Goal: Task Accomplishment & Management: Use online tool/utility

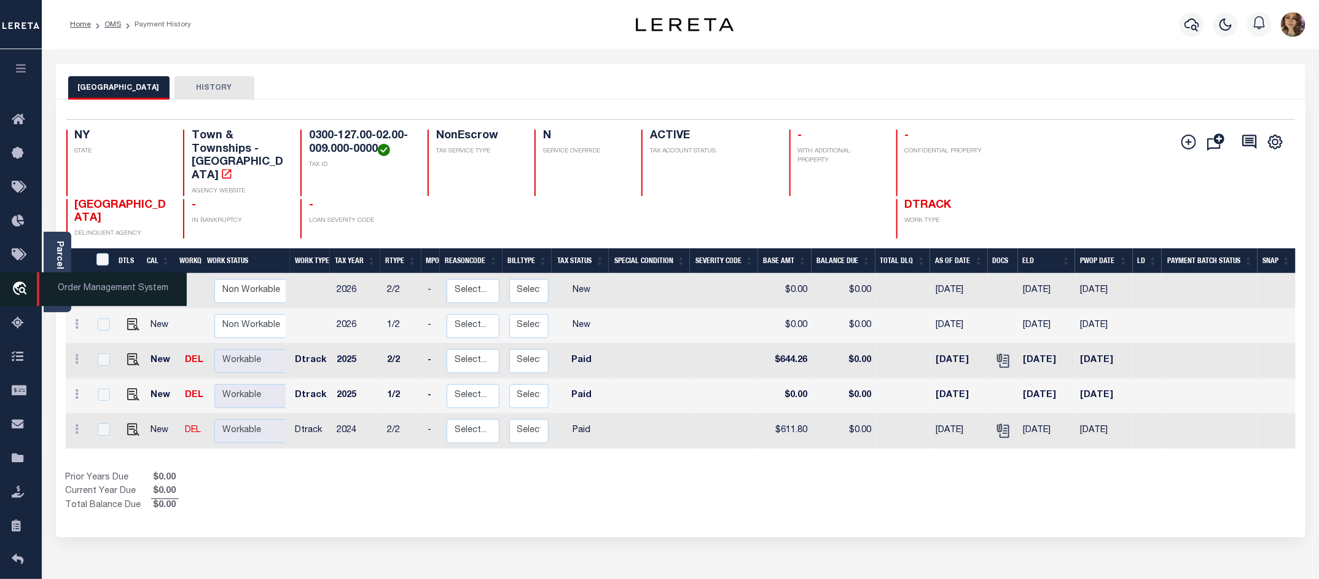
click at [61, 280] on span "Order Management System" at bounding box center [112, 289] width 150 height 34
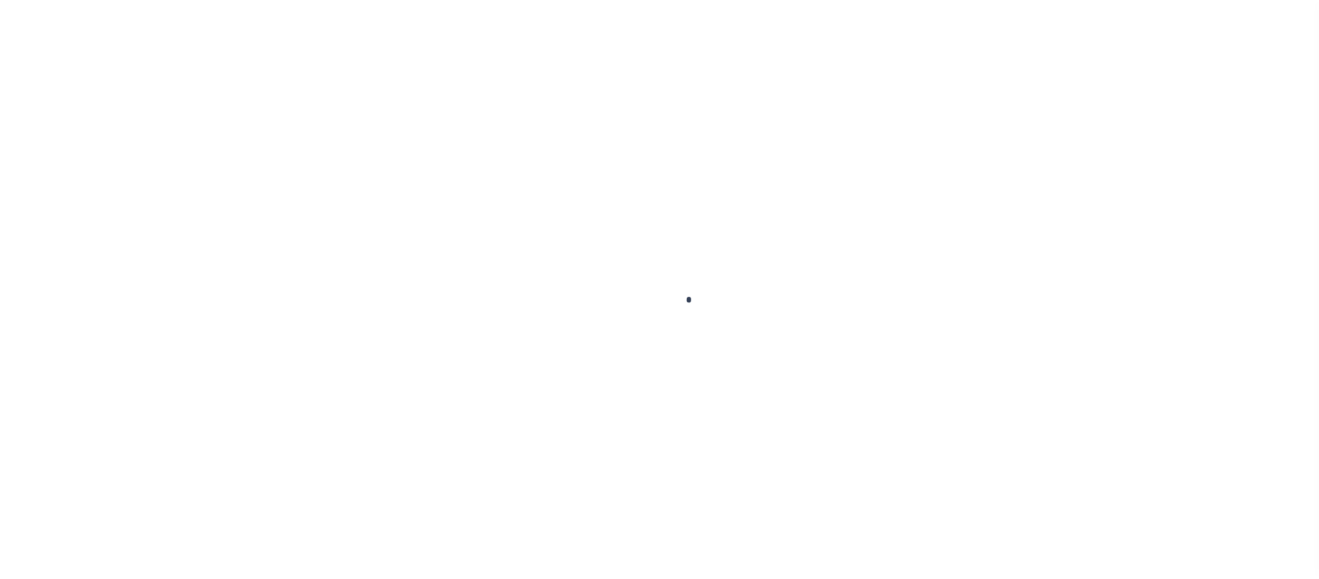
scroll to position [19, 0]
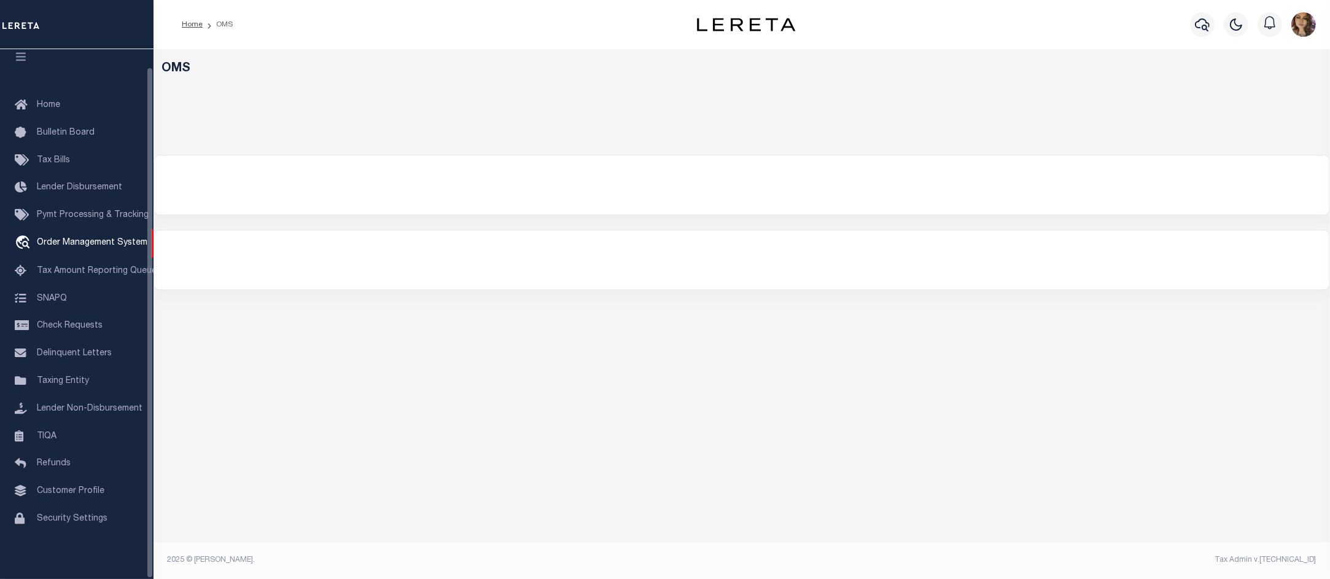
select select "200"
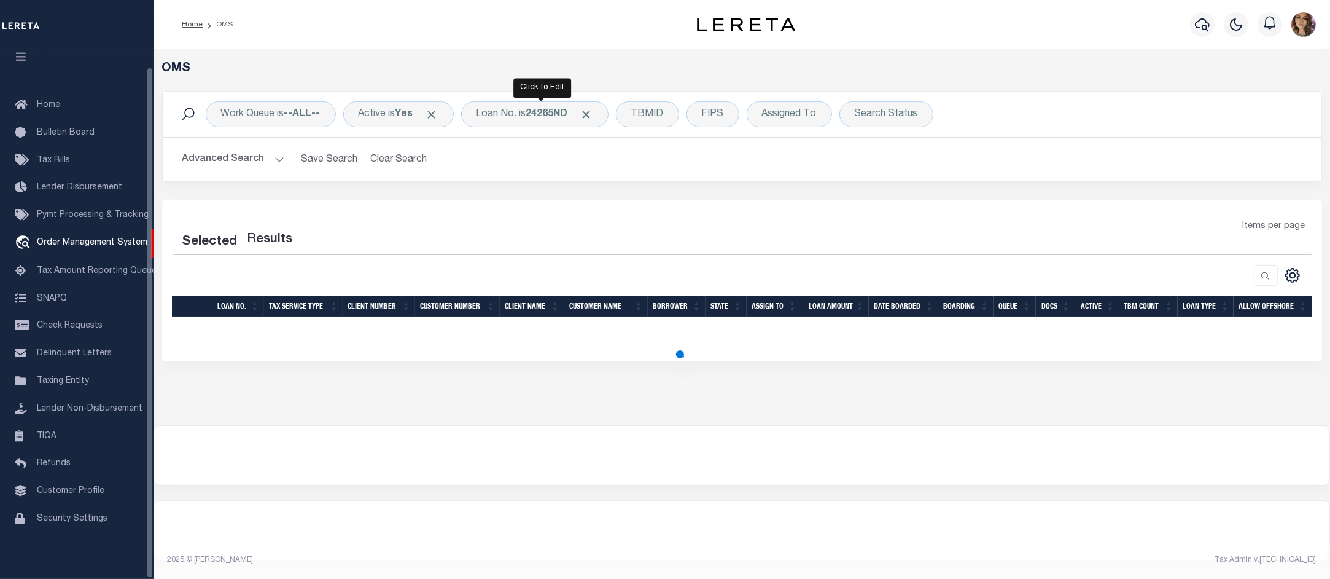
select select "200"
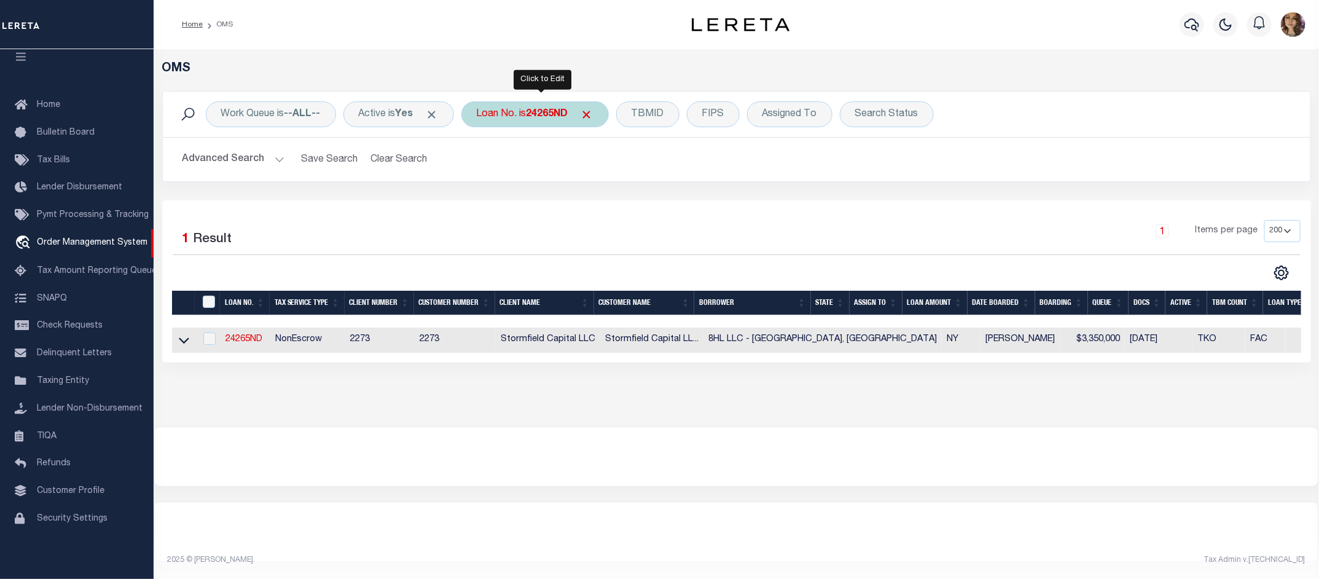
click at [532, 117] on div "Loan No. is 24265ND" at bounding box center [534, 114] width 147 height 26
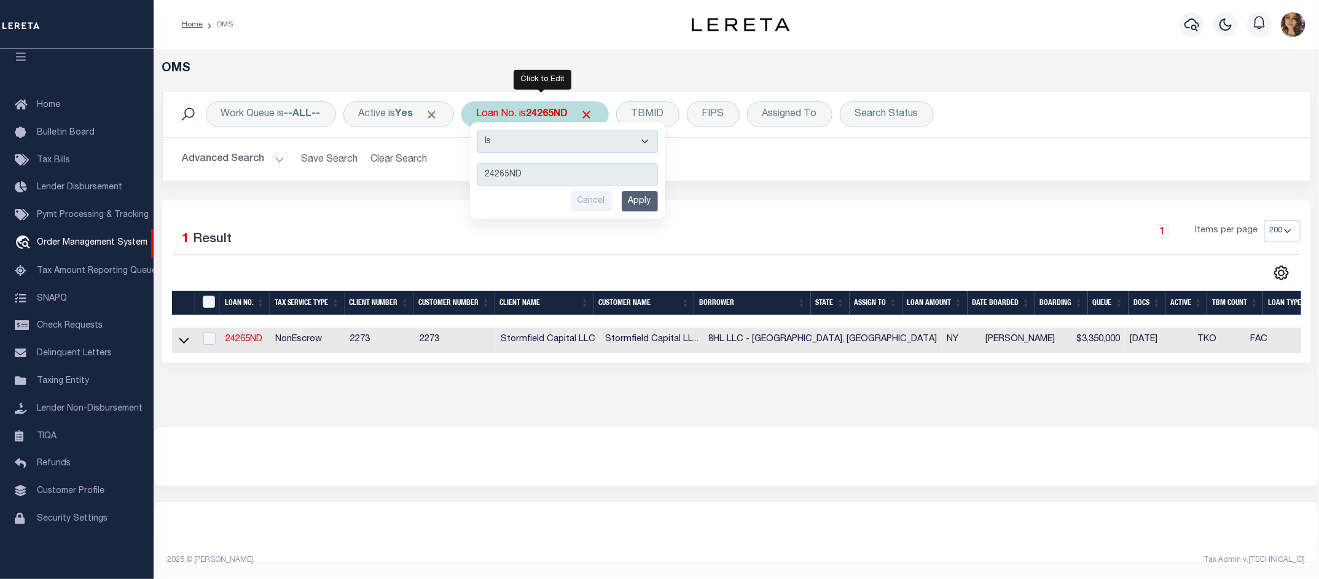
type input "113178"
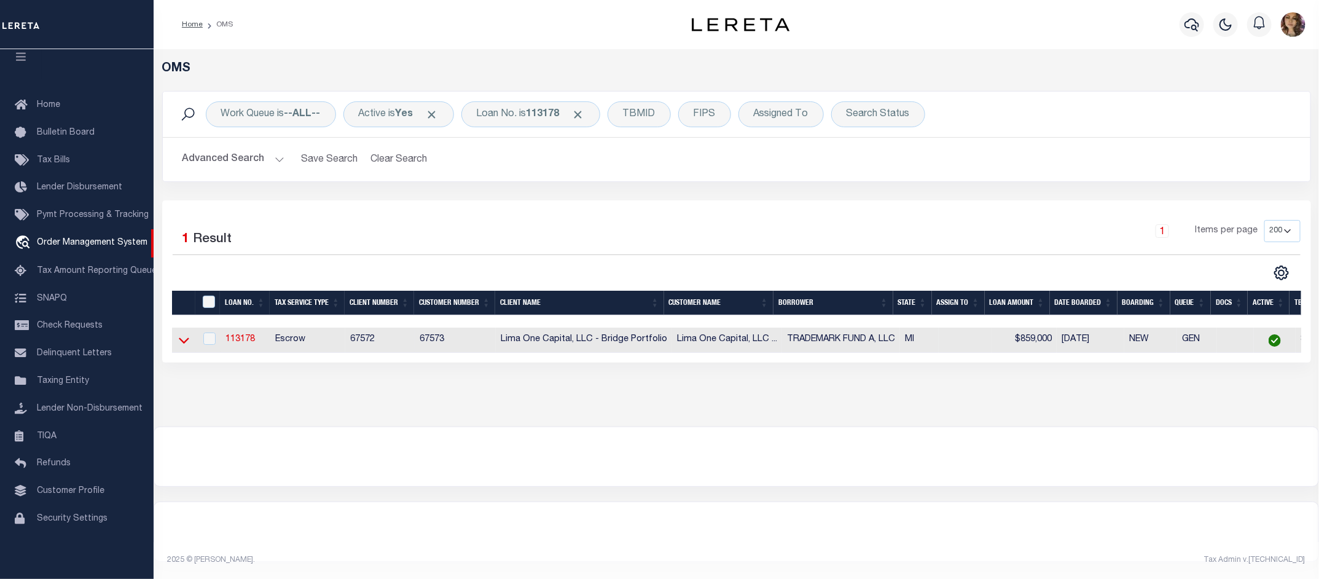
click at [187, 344] on icon at bounding box center [184, 340] width 10 height 13
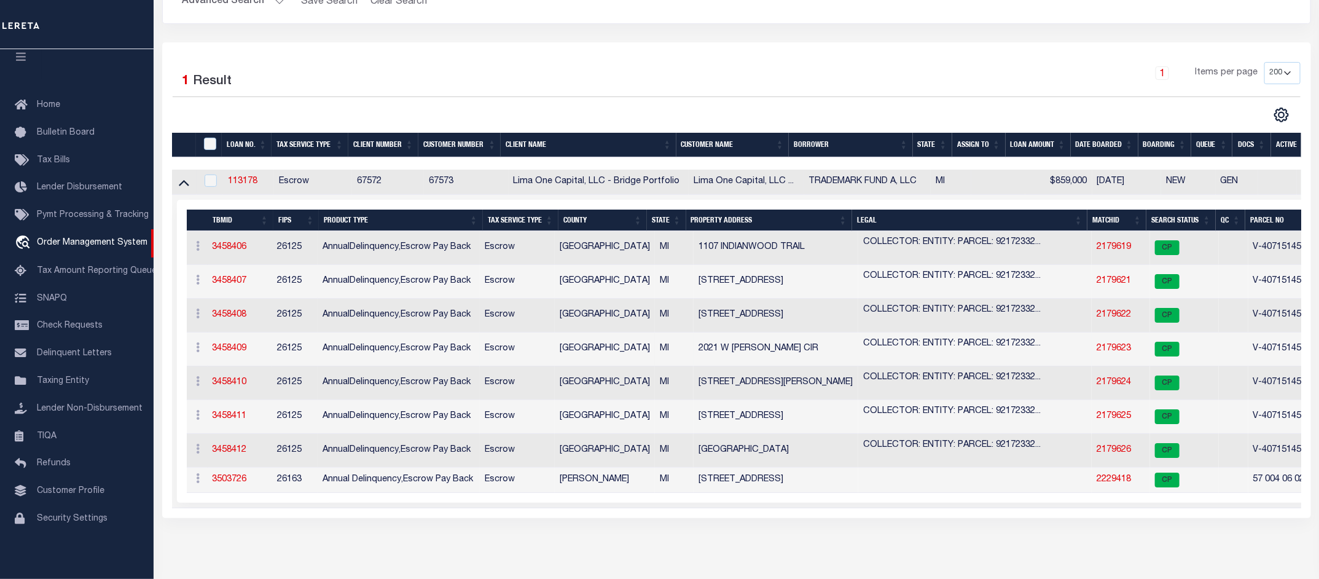
scroll to position [230, 0]
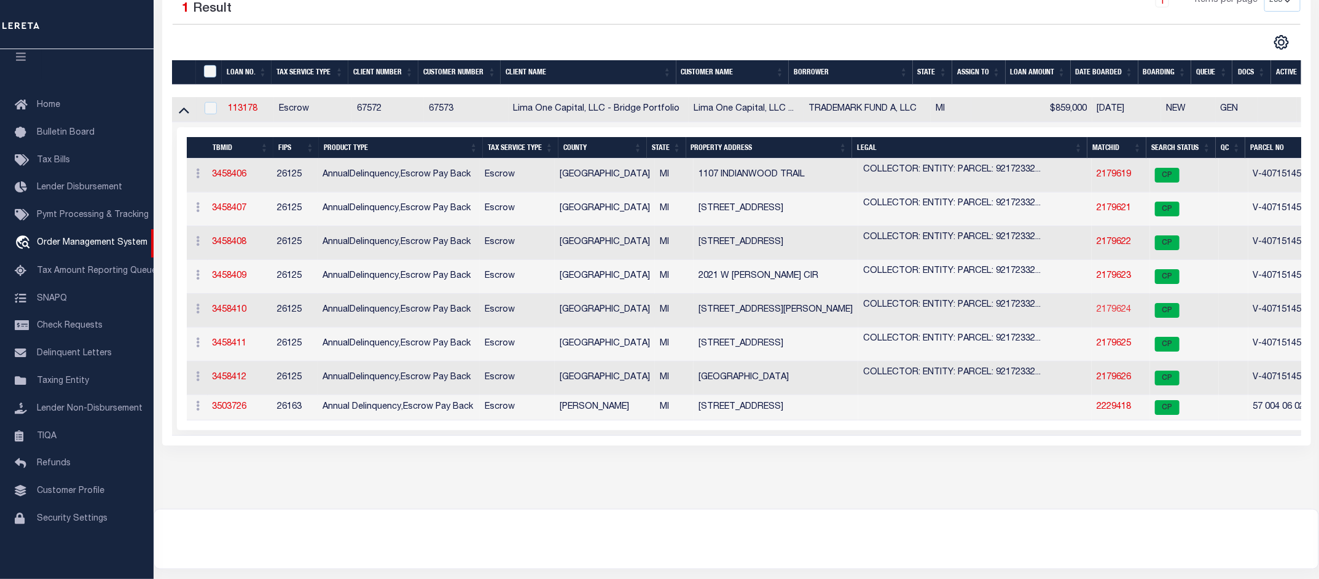
click at [1103, 310] on link "2179624" at bounding box center [1113, 309] width 34 height 9
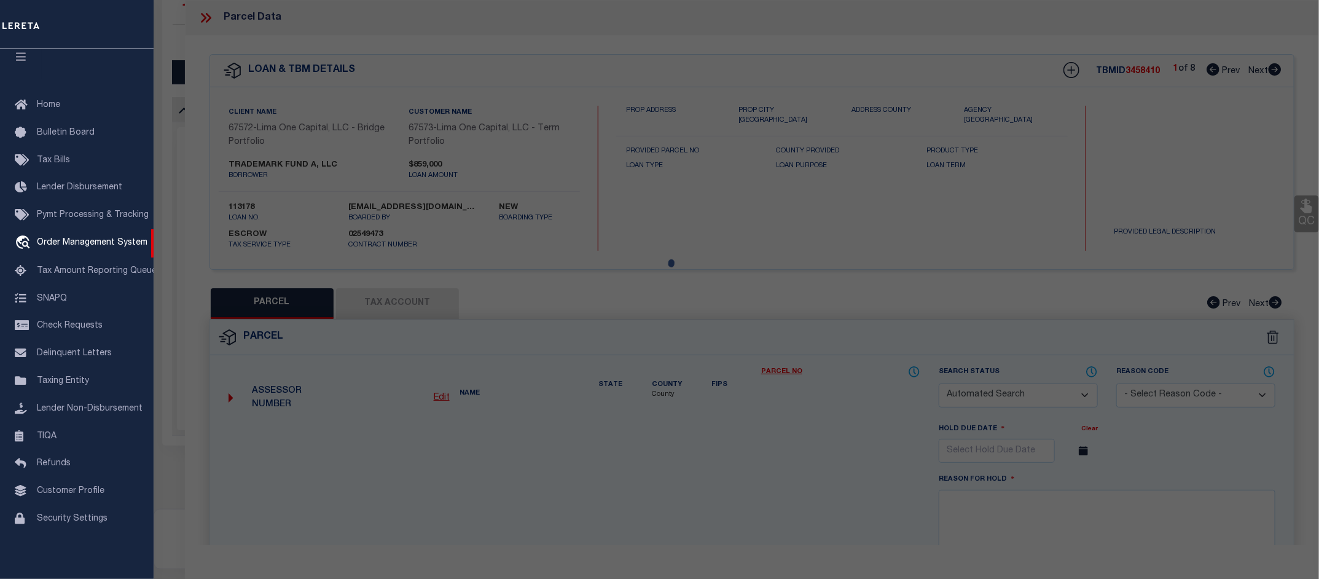
checkbox input "false"
select select "CP"
select select "AGW"
select select
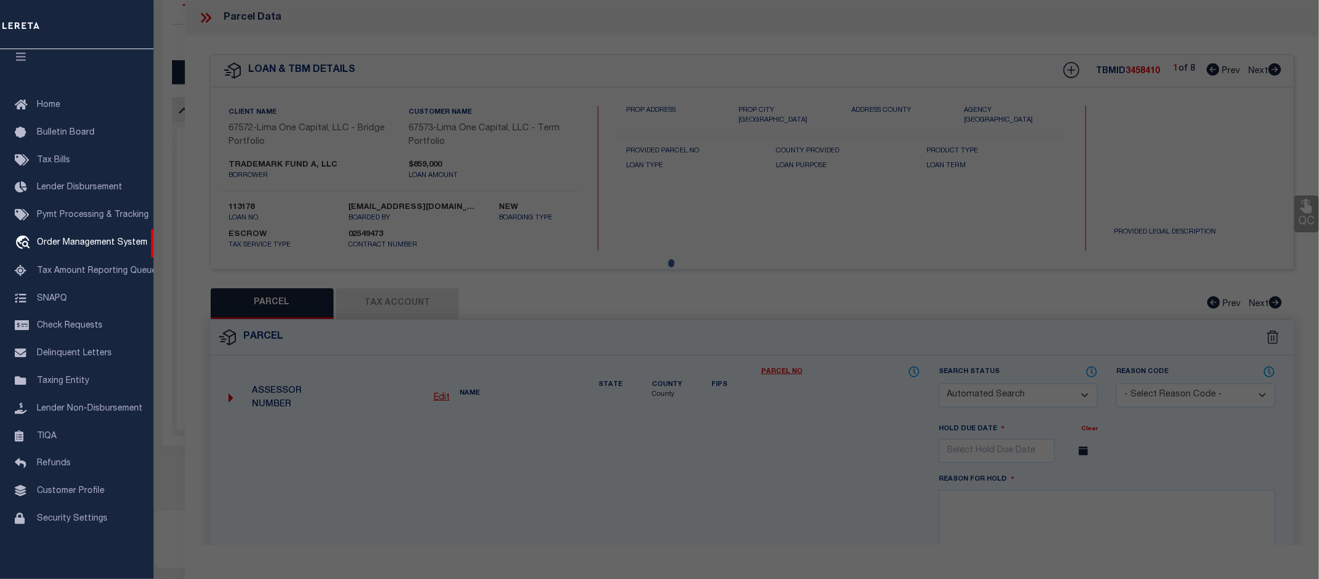
type input "[STREET_ADDRESS][PERSON_NAME]"
checkbox input "false"
type input "LIVONIA MI 48154"
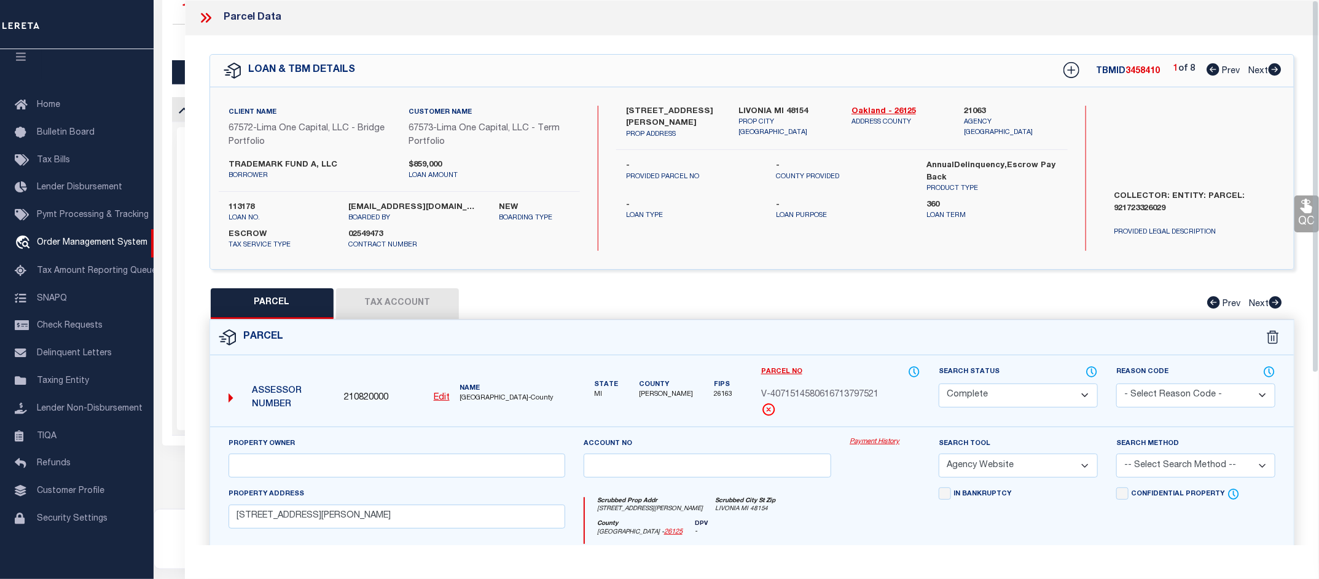
click at [879, 440] on link "Payment History" at bounding box center [884, 442] width 71 height 10
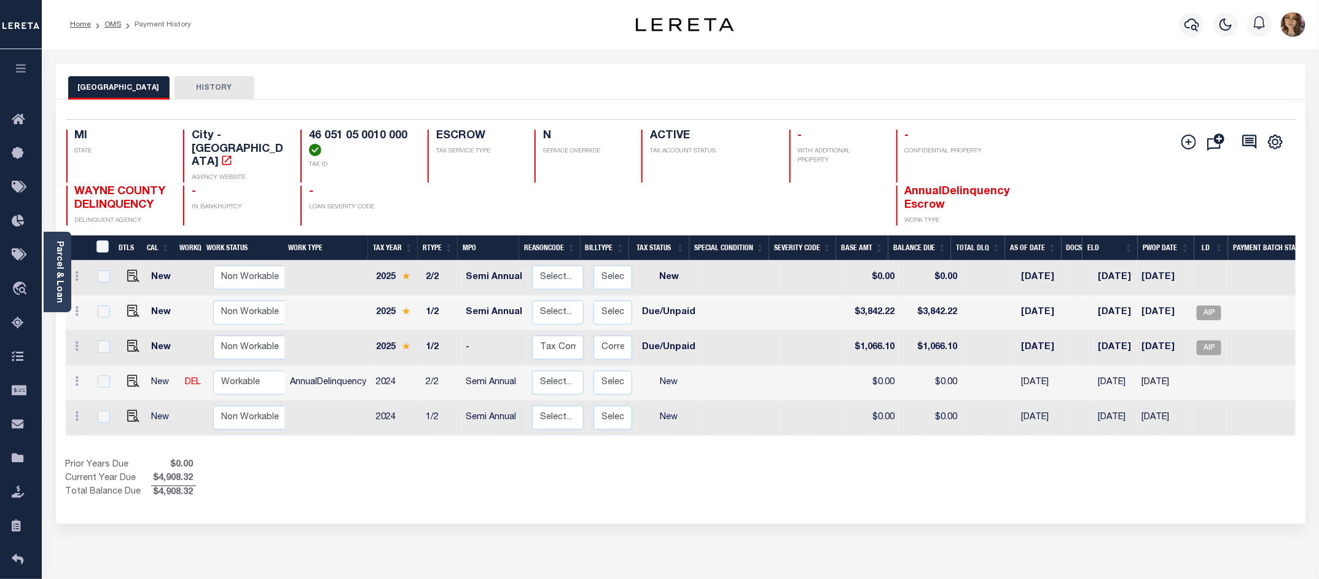
scroll to position [0, 63]
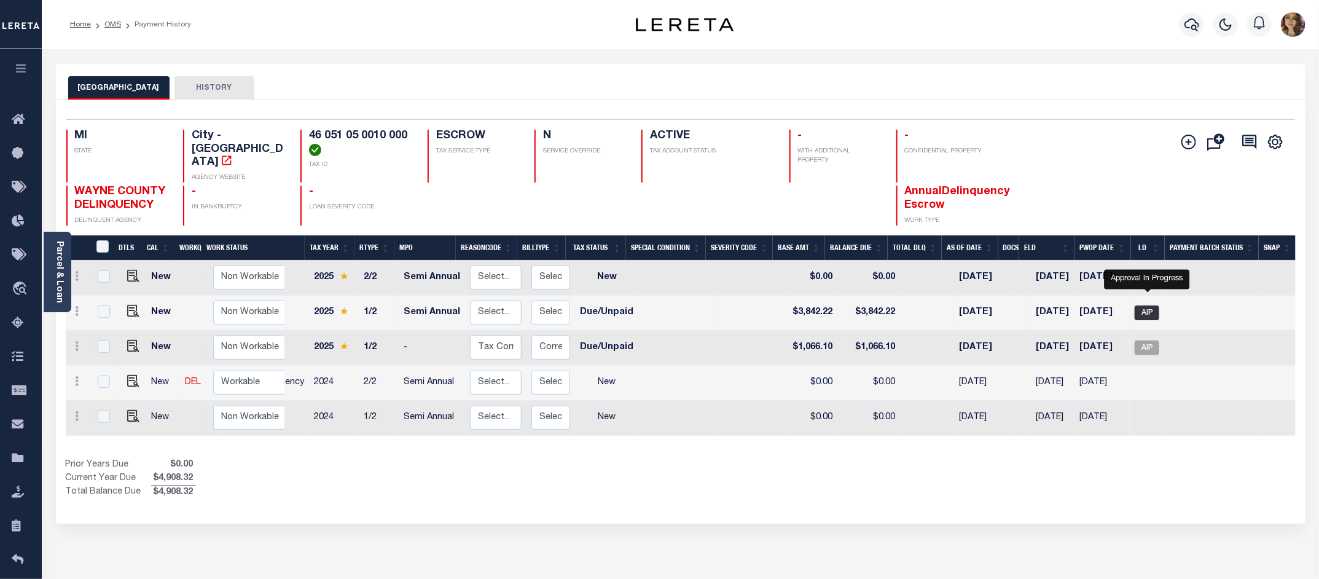
click at [1150, 305] on span "AIP" at bounding box center [1146, 312] width 25 height 15
checkbox input "true"
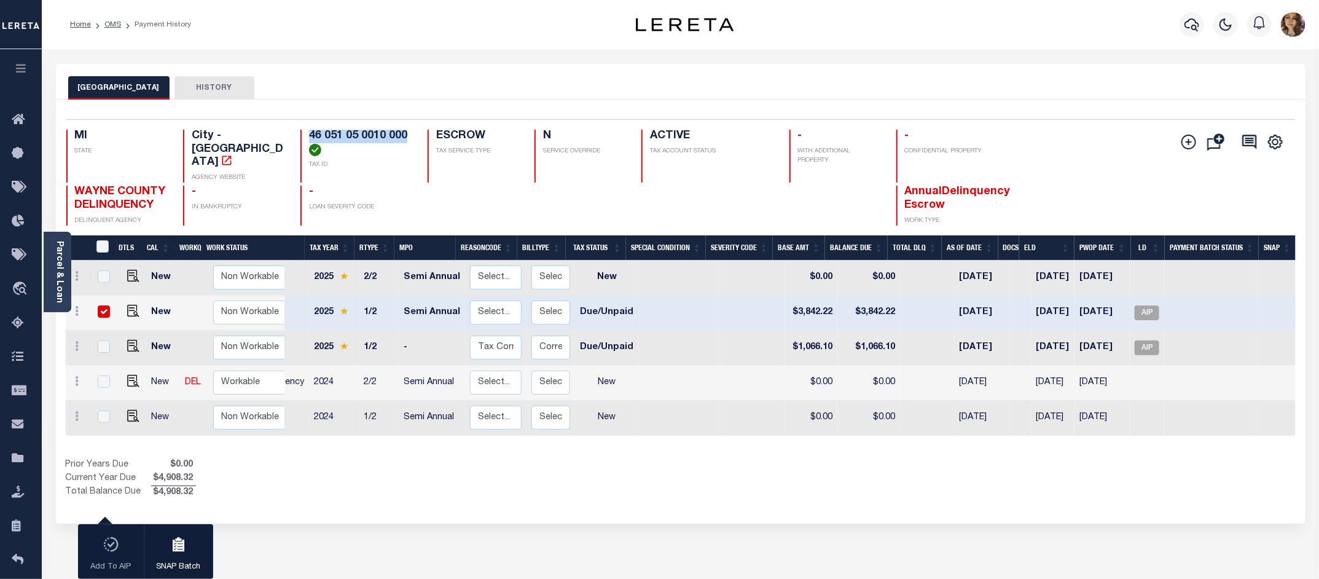
drag, startPoint x: 309, startPoint y: 139, endPoint x: 418, endPoint y: 138, distance: 109.3
click at [418, 138] on div "MI STATE City - MI AGENCY WEBSITE 46 051 05 0010 000 TAX ID ESCROW TAX SERVICE …" at bounding box center [578, 156] width 1024 height 53
copy h4 "46 051 05 0010 000"
click at [131, 305] on img "" at bounding box center [133, 311] width 12 height 12
checkbox input "false"
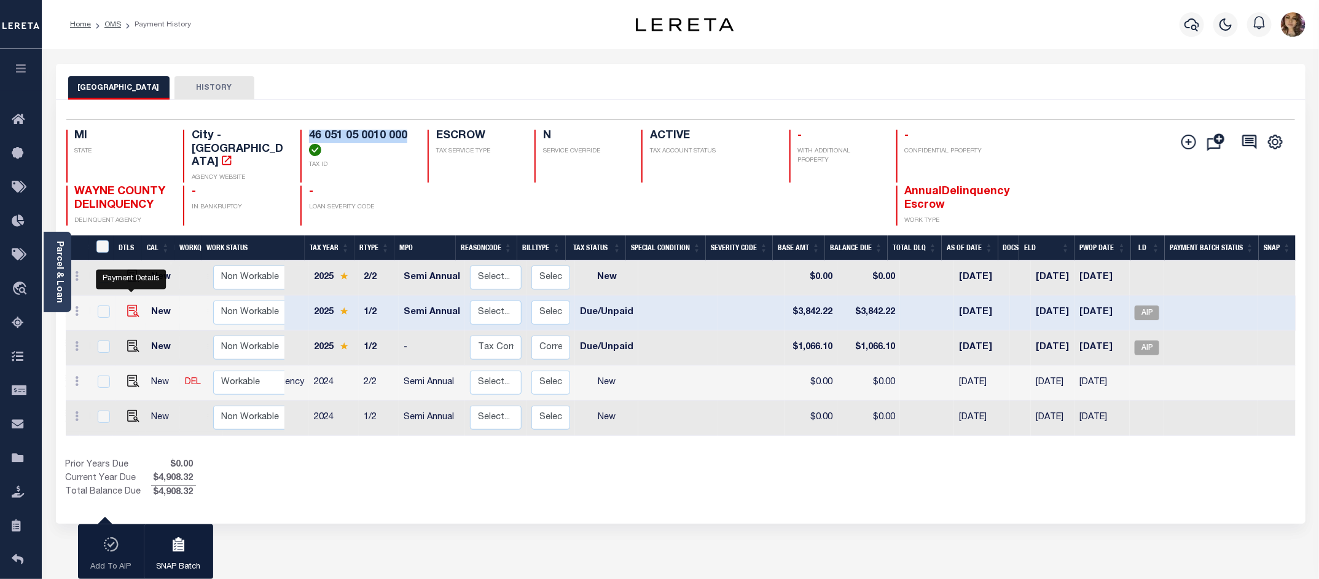
checkbox input "false"
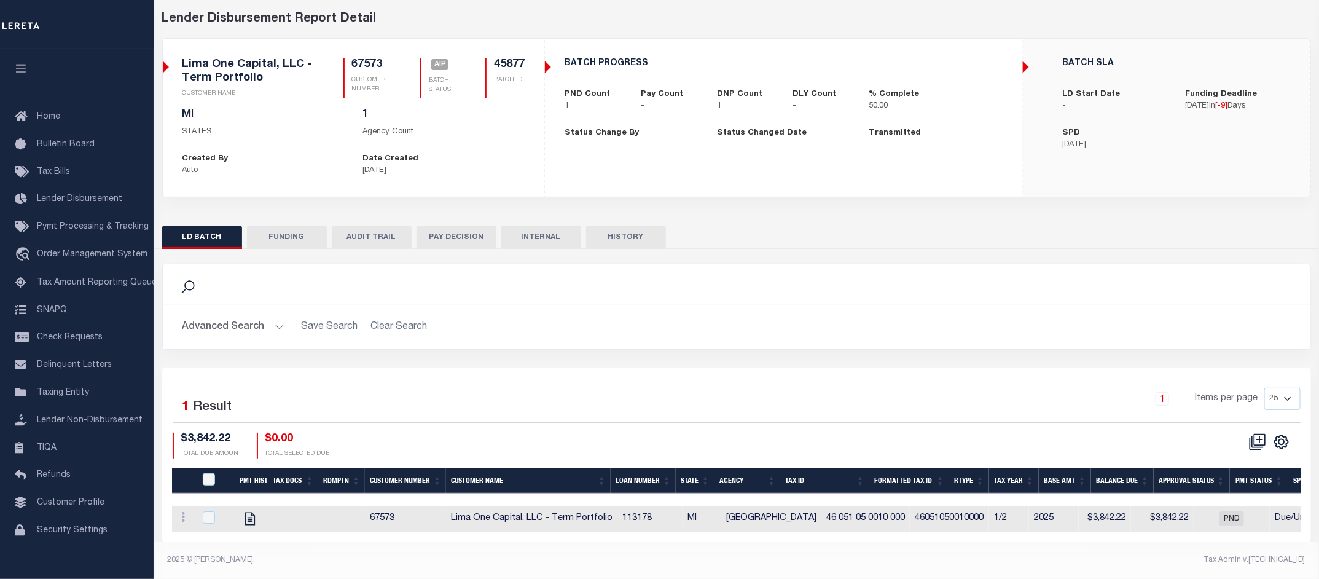
scroll to position [61, 0]
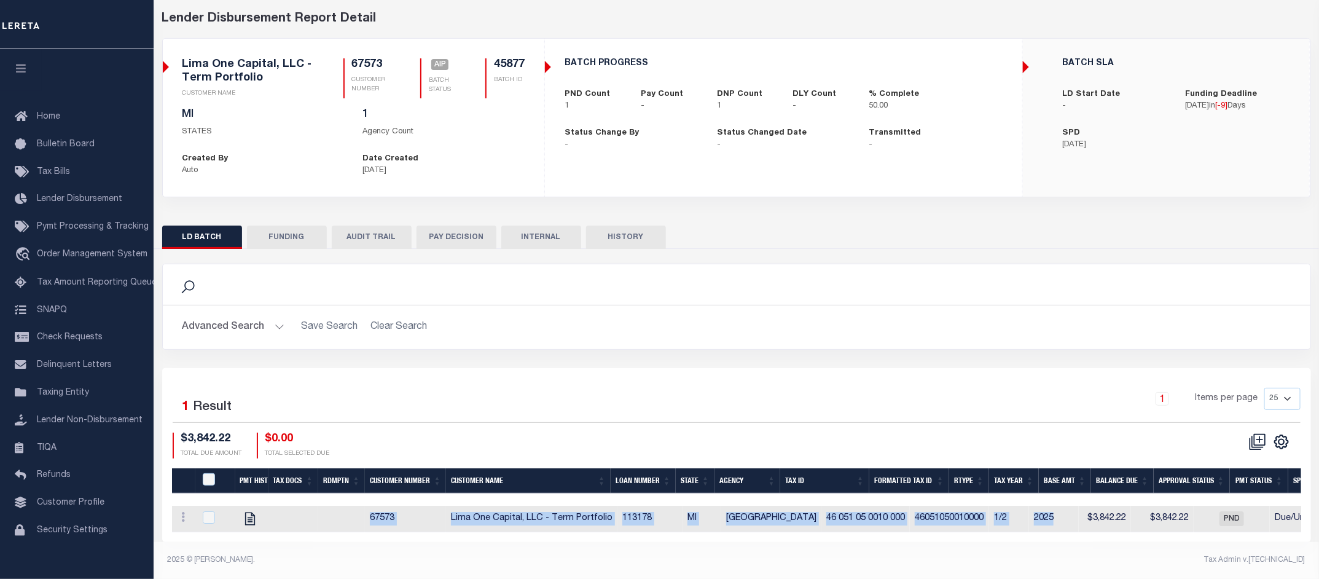
drag, startPoint x: 926, startPoint y: 533, endPoint x: 1023, endPoint y: 524, distance: 98.1
click at [1023, 524] on div "Selected 1 Result 1 Items per page 25 50 100 200 $3,842.22 $0.00" at bounding box center [736, 455] width 1149 height 174
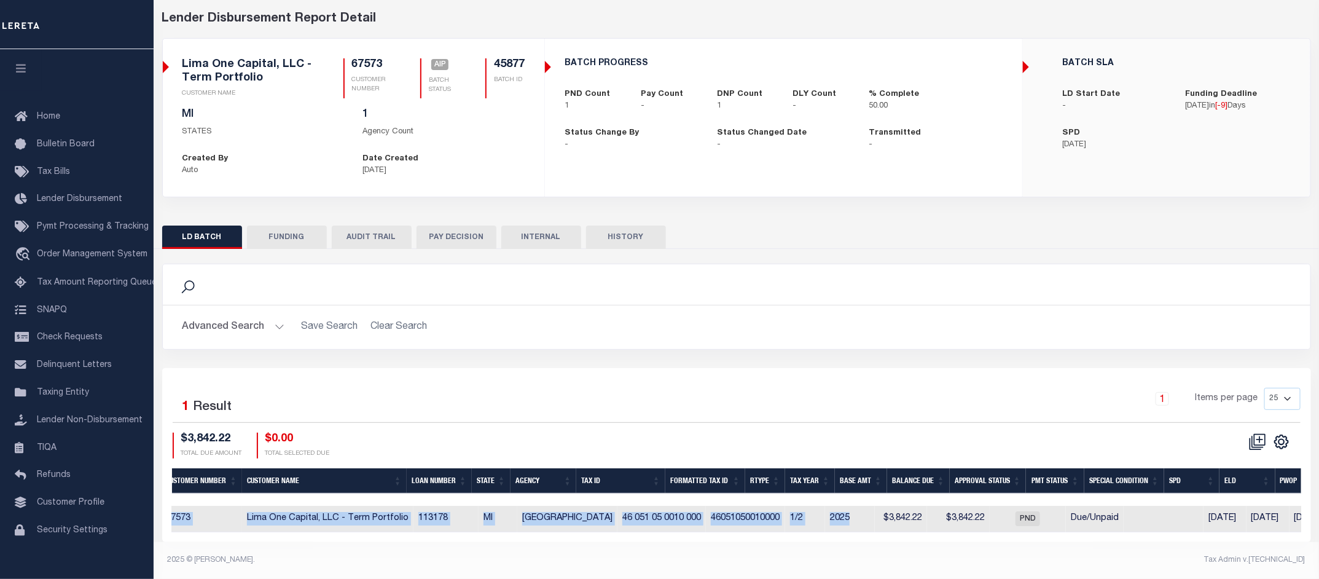
scroll to position [0, 0]
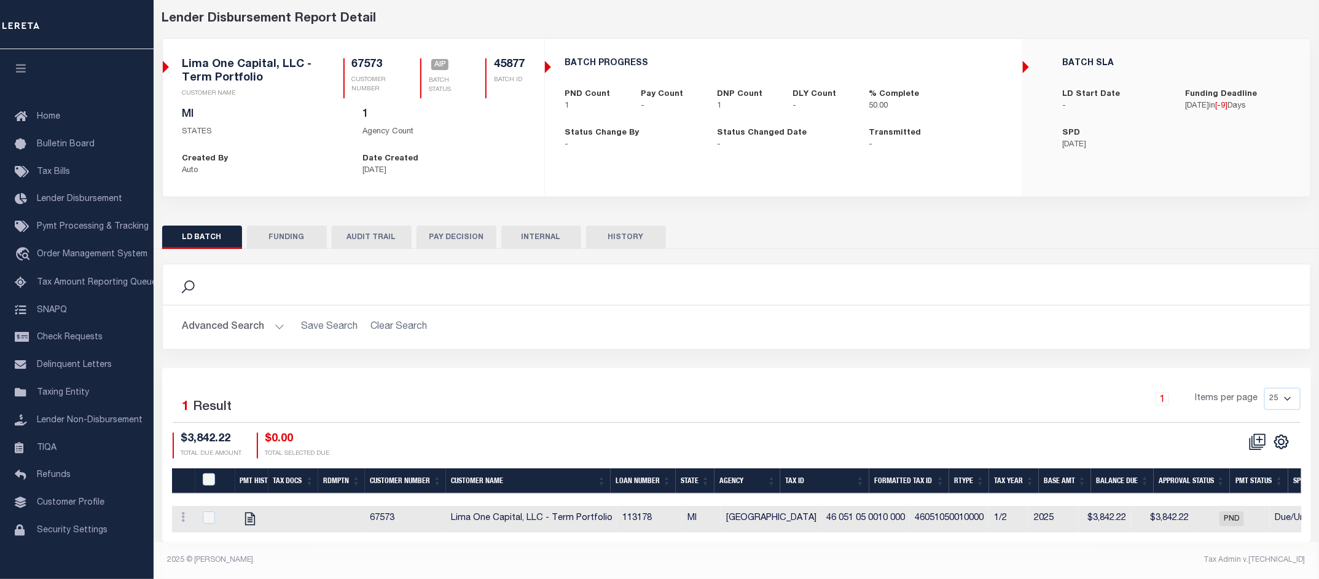
click at [827, 388] on div "1 Items per page 25 50 100 200" at bounding box center [879, 404] width 841 height 32
click at [198, 231] on button "LD BATCH" at bounding box center [202, 236] width 80 height 23
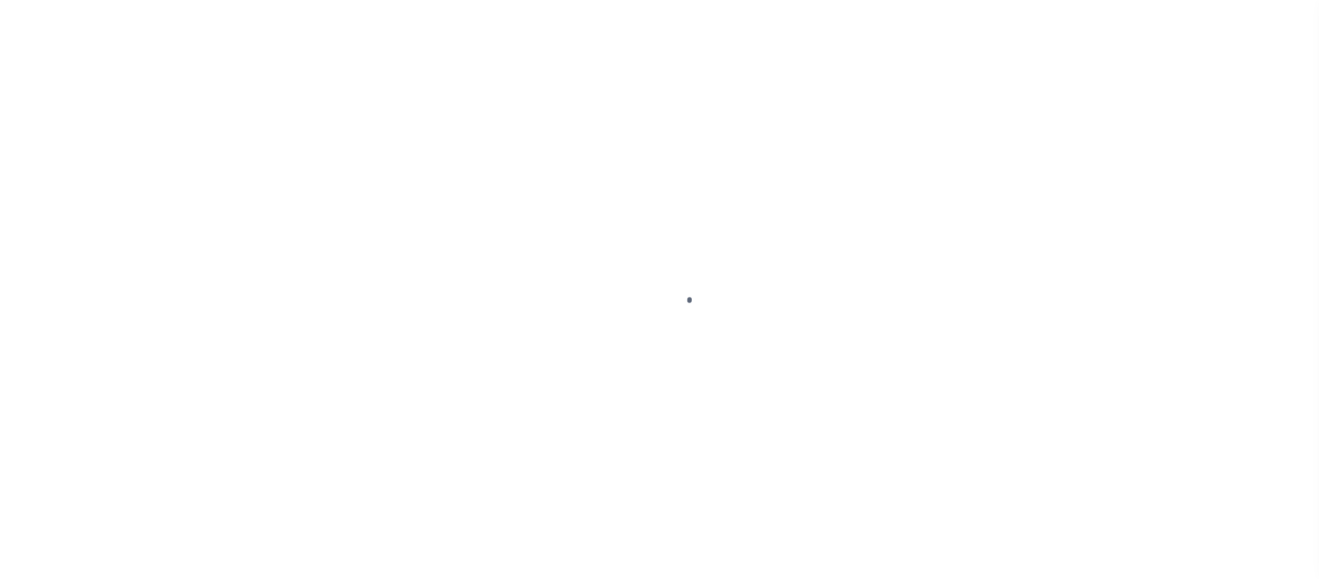
select select "DUE"
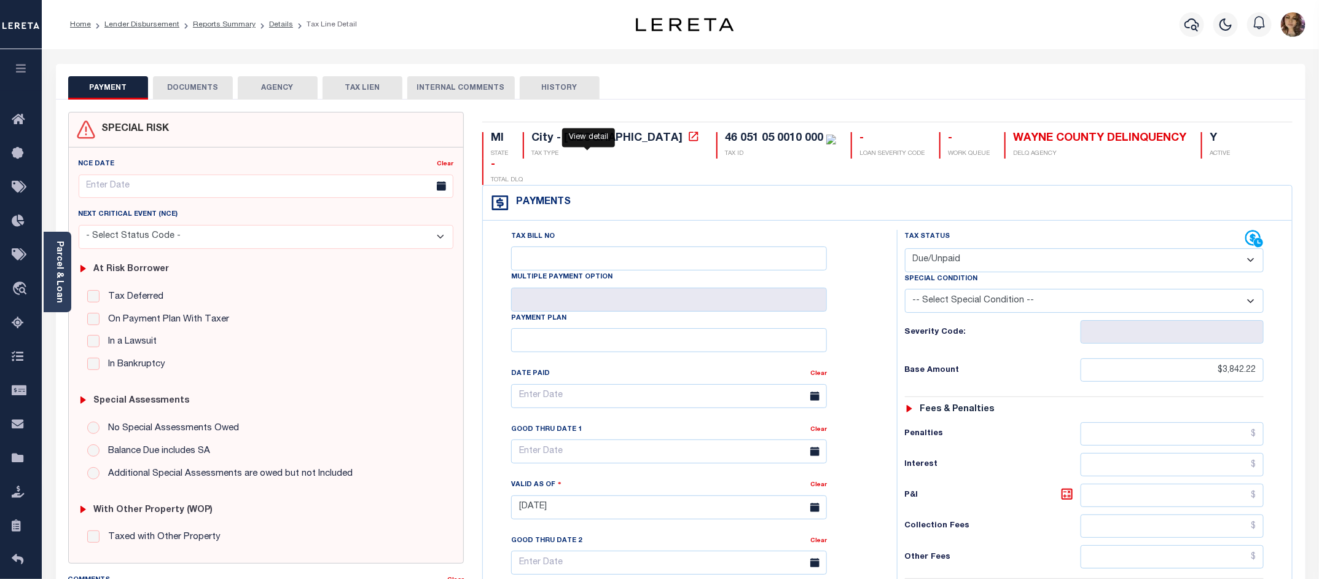
click at [687, 137] on icon at bounding box center [693, 136] width 12 height 12
